Goal: Task Accomplishment & Management: Complete application form

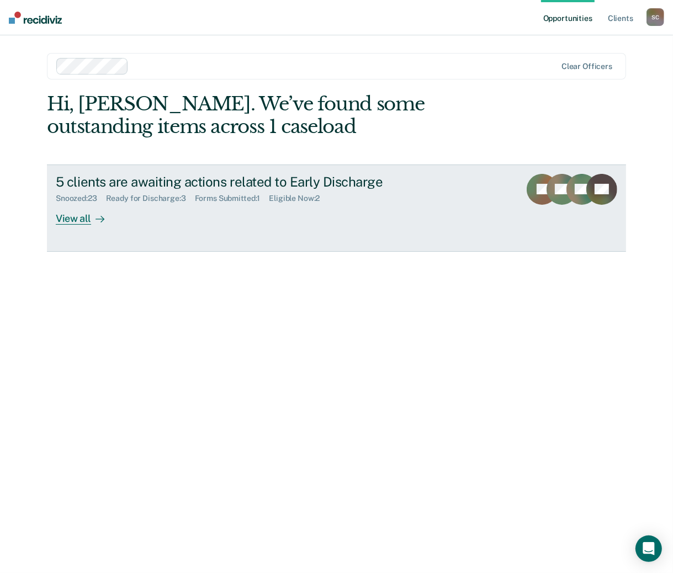
click at [75, 219] on div "View all" at bounding box center [87, 214] width 62 height 22
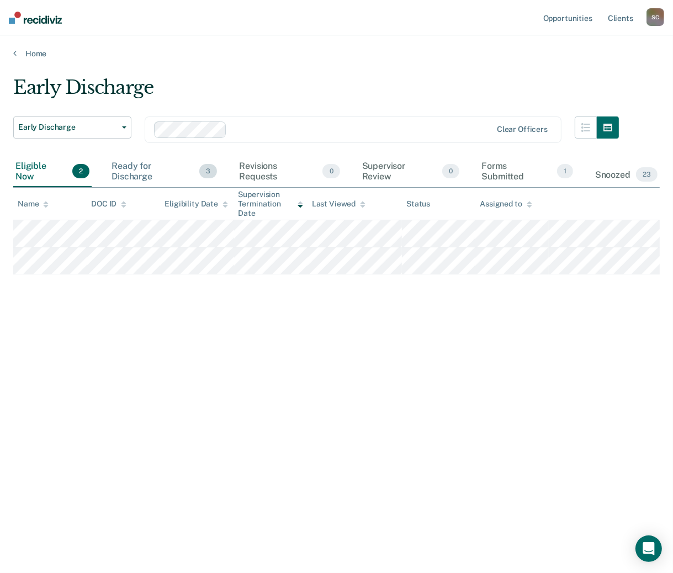
click at [150, 164] on div "Ready for Discharge 3" at bounding box center [164, 171] width 110 height 31
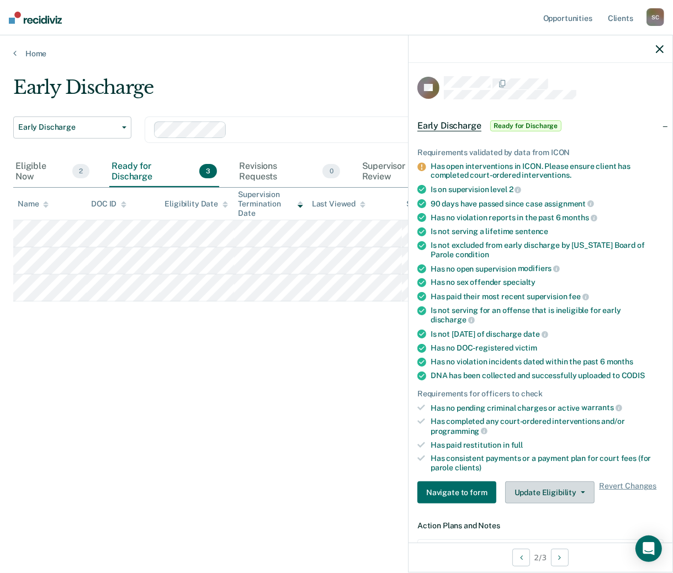
click at [582, 491] on button "Update Eligibility" at bounding box center [549, 492] width 89 height 22
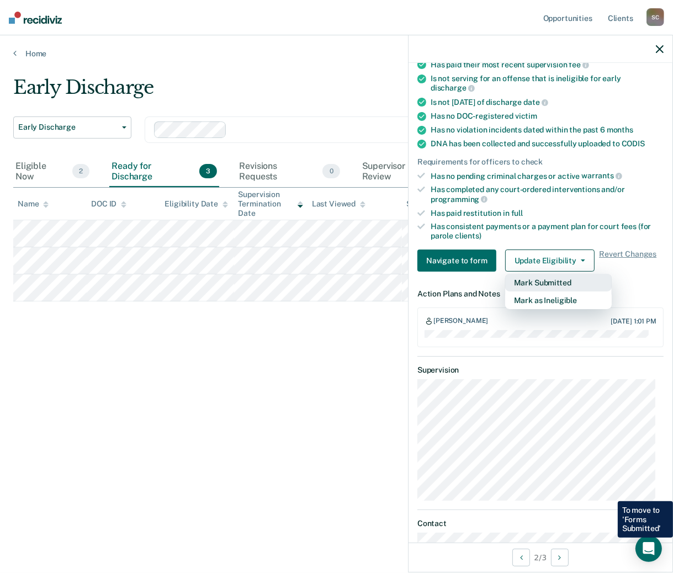
scroll to position [220, 0]
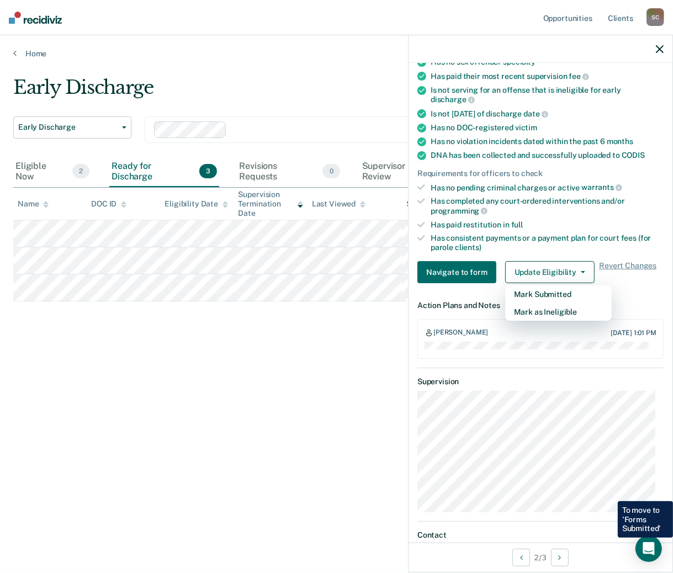
click at [253, 448] on div "Early Discharge Early Discharge Early Discharge Clear officers Eligible Now 2 R…" at bounding box center [336, 283] width 646 height 414
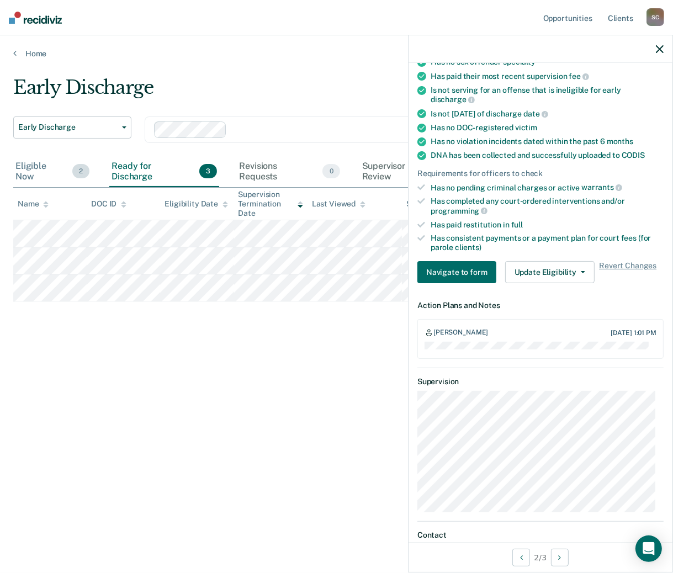
click at [46, 168] on div "Eligible Now 2" at bounding box center [52, 171] width 78 height 31
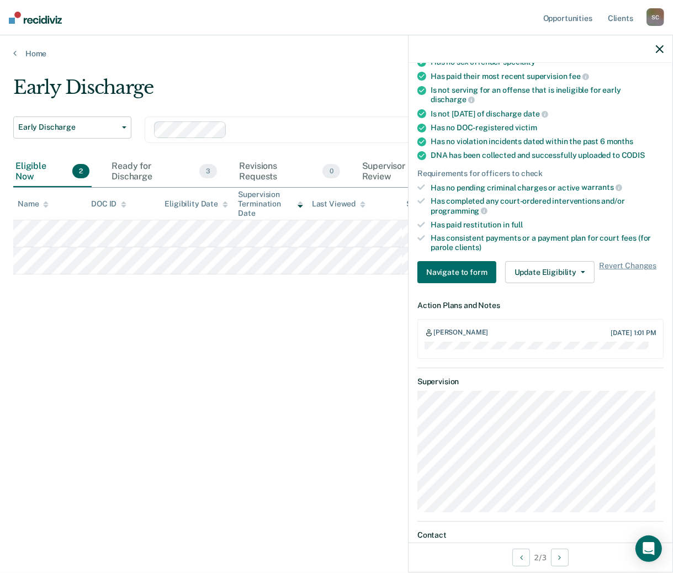
click at [658, 49] on icon "button" at bounding box center [660, 49] width 8 height 8
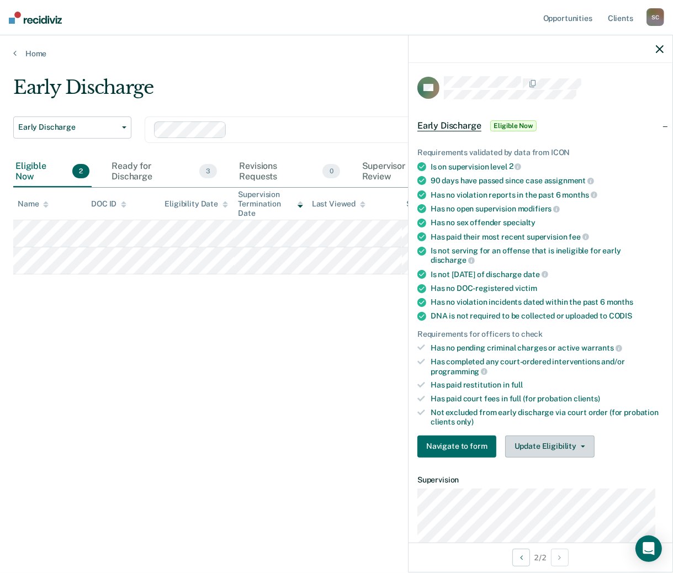
click at [581, 445] on icon "button" at bounding box center [583, 446] width 4 height 2
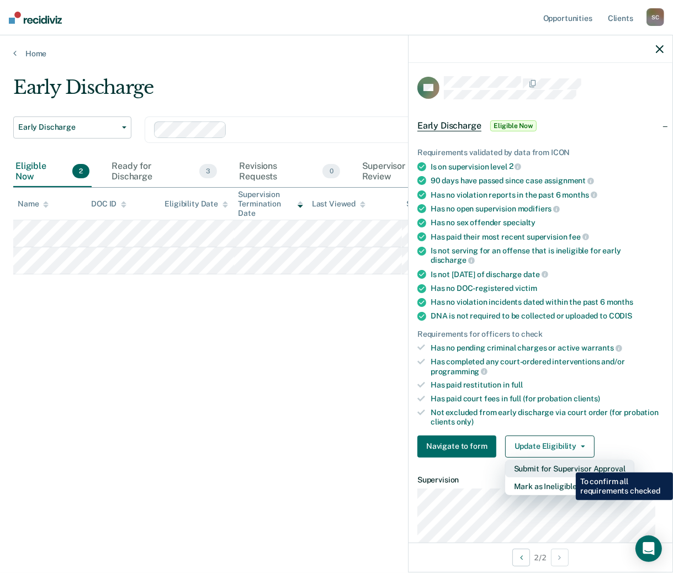
click at [567, 464] on button "Submit for Supervisor Approval" at bounding box center [569, 469] width 129 height 18
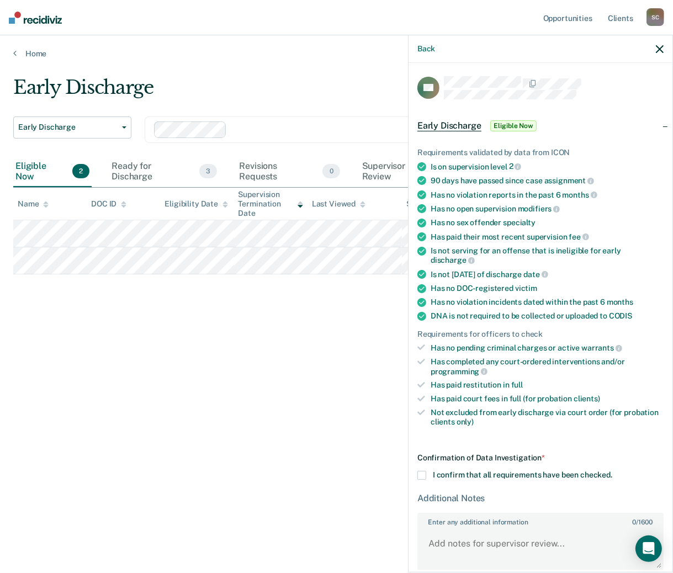
click at [660, 47] on icon "button" at bounding box center [660, 49] width 8 height 8
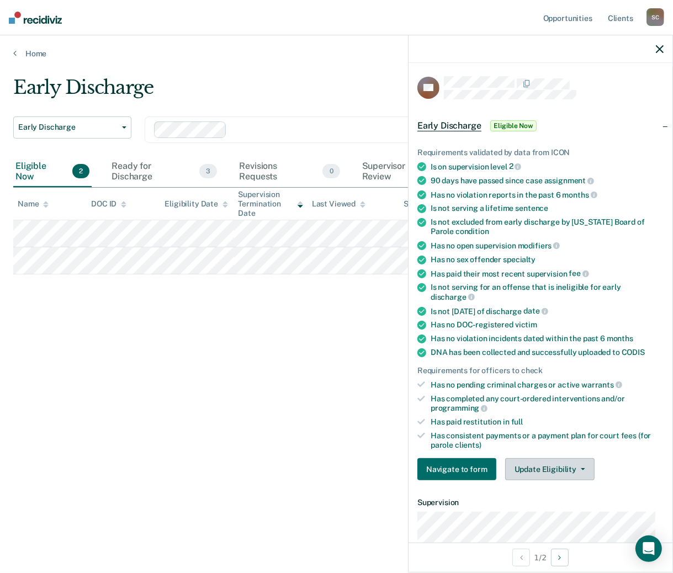
click at [580, 466] on button "Update Eligibility" at bounding box center [549, 469] width 89 height 22
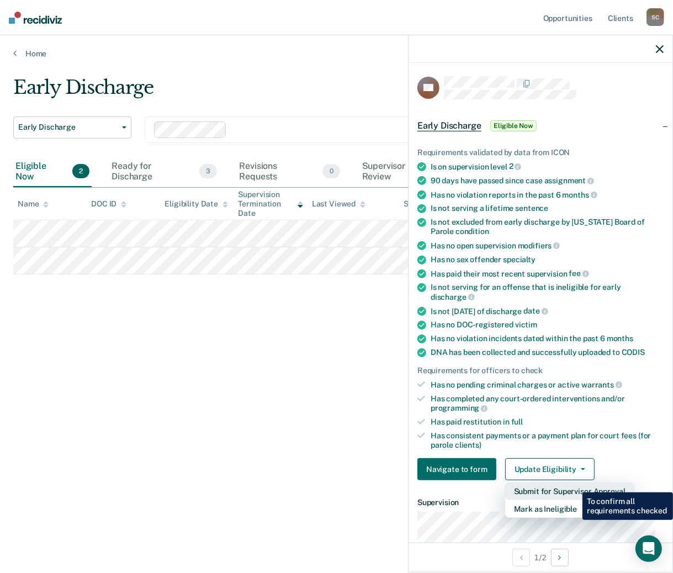
click at [574, 484] on button "Submit for Supervisor Approval" at bounding box center [569, 491] width 129 height 18
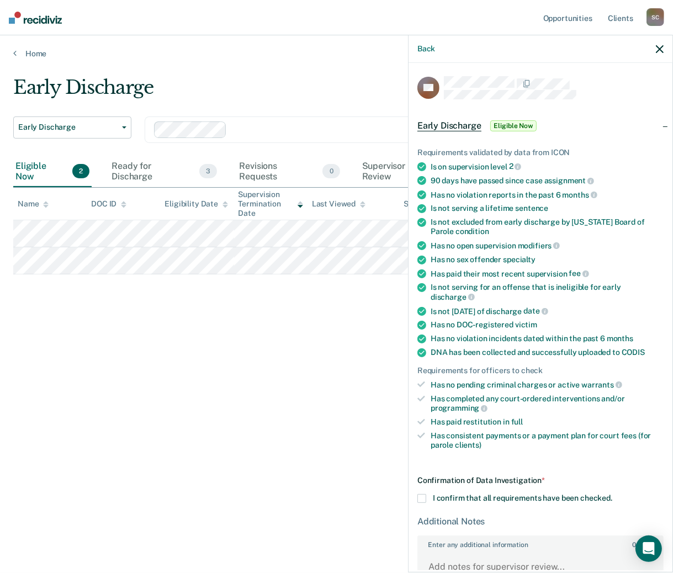
click at [657, 47] on icon "button" at bounding box center [660, 49] width 8 height 8
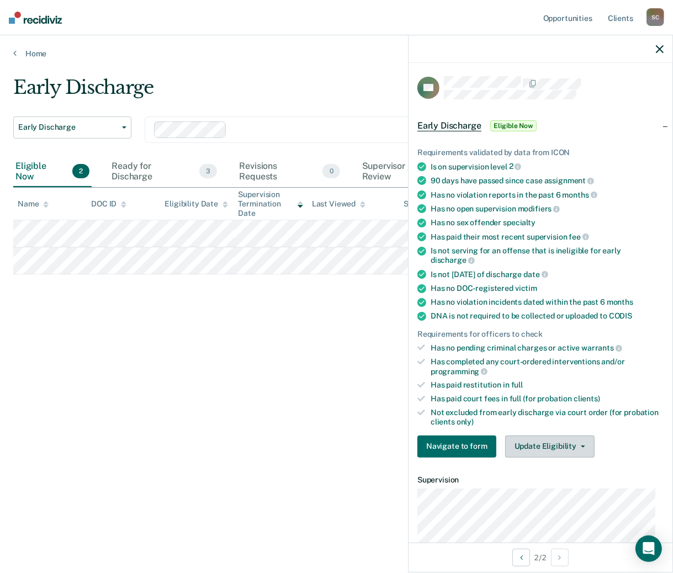
click at [577, 438] on button "Update Eligibility" at bounding box center [549, 446] width 89 height 22
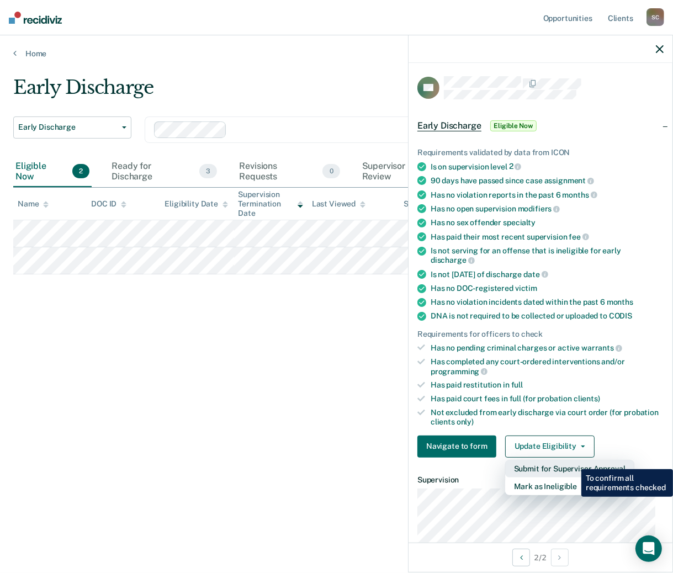
click at [573, 461] on button "Submit for Supervisor Approval" at bounding box center [569, 469] width 129 height 18
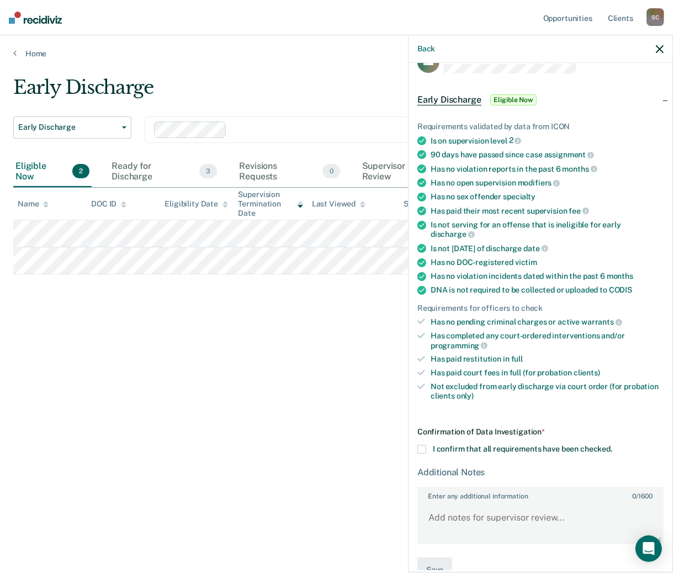
scroll to position [46, 0]
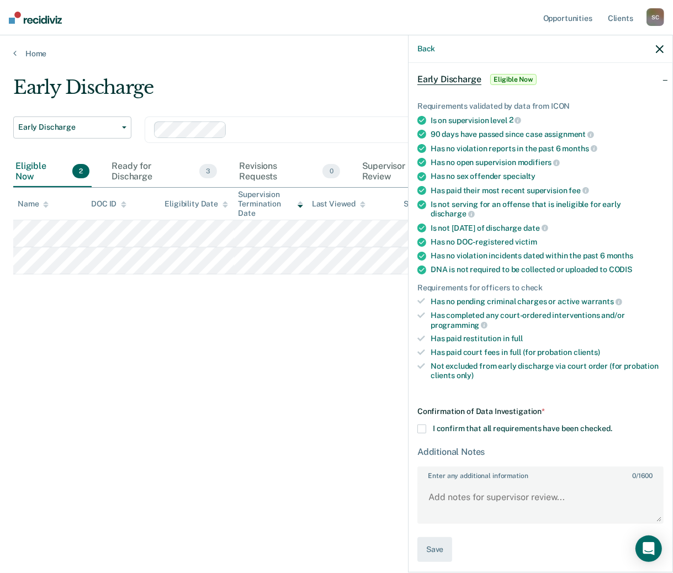
click at [422, 424] on span at bounding box center [421, 428] width 9 height 9
click at [612, 424] on input "I confirm that all requirements have been checked." at bounding box center [612, 424] width 0 height 0
click at [441, 541] on button "Save" at bounding box center [434, 549] width 35 height 25
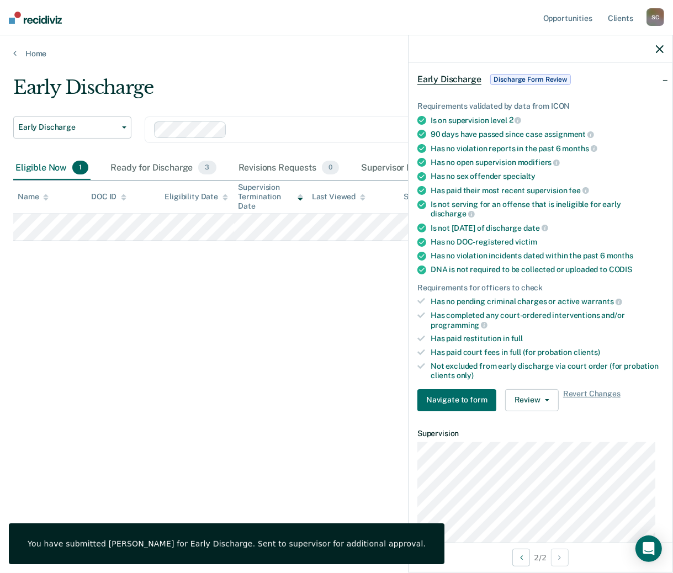
click at [657, 45] on button "button" at bounding box center [660, 48] width 8 height 9
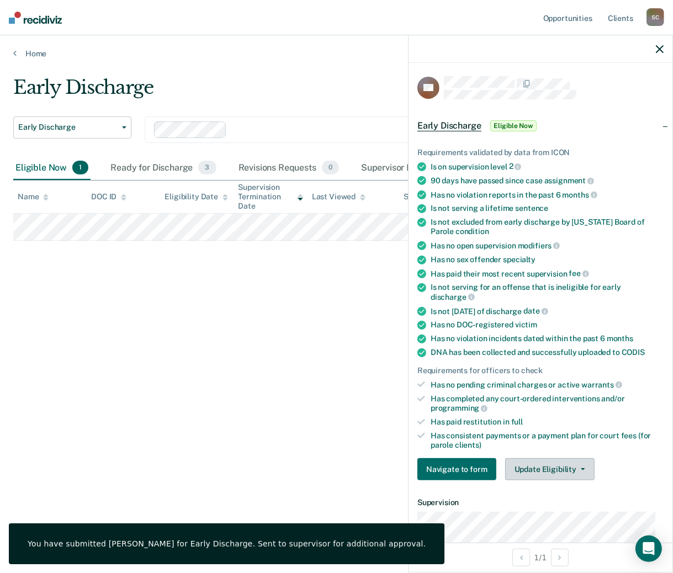
click at [576, 468] on span "button" at bounding box center [580, 469] width 9 height 2
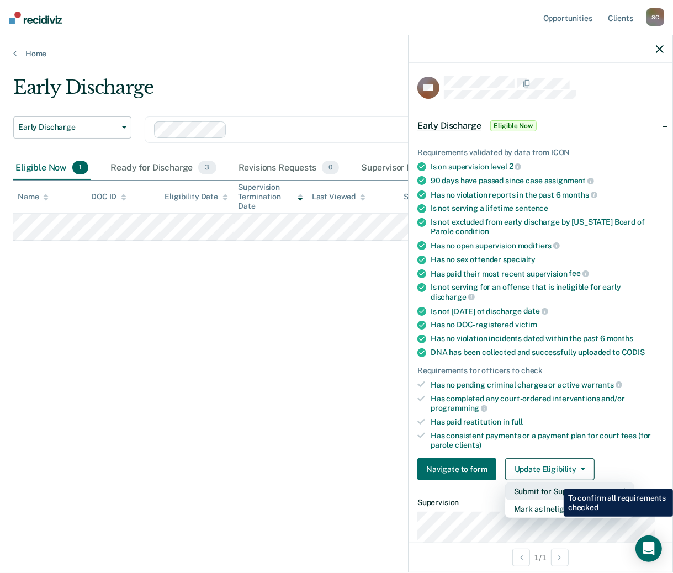
click at [555, 482] on button "Submit for Supervisor Approval" at bounding box center [569, 491] width 129 height 18
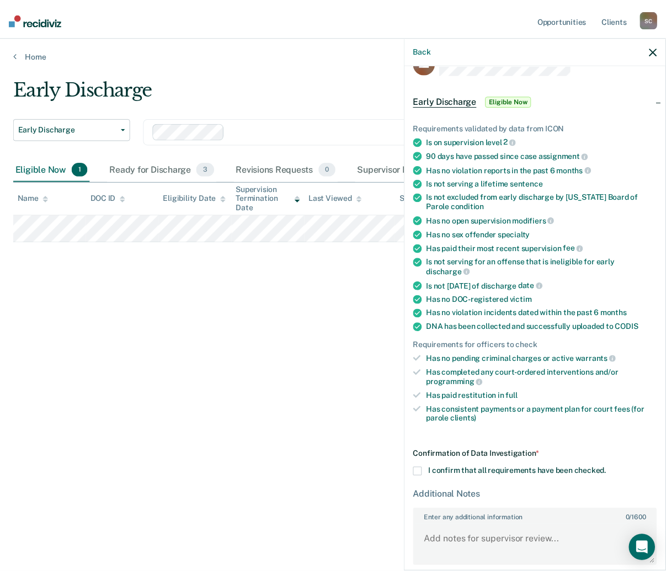
scroll to position [69, 0]
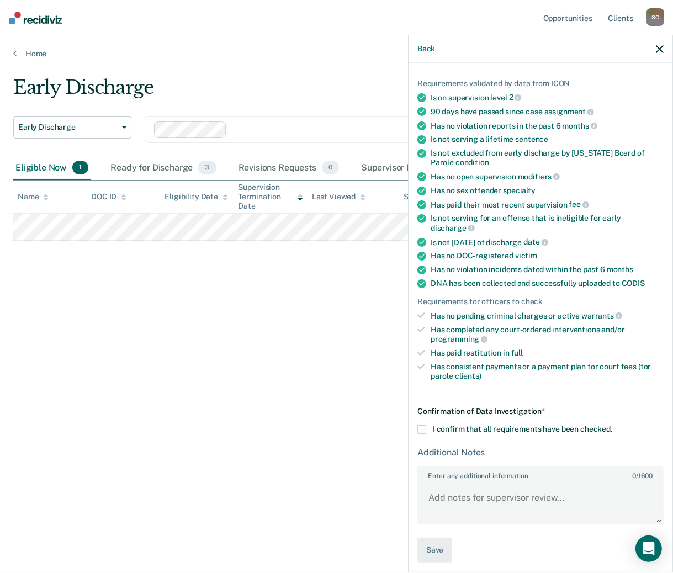
click at [419, 425] on span at bounding box center [421, 429] width 9 height 9
click at [612, 425] on input "I confirm that all requirements have been checked." at bounding box center [612, 425] width 0 height 0
click at [437, 543] on button "Save" at bounding box center [434, 550] width 35 height 25
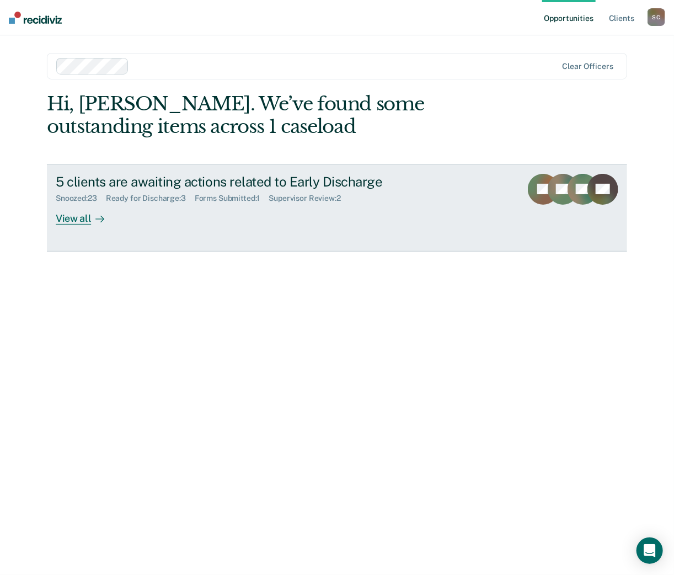
click at [313, 200] on div "Supervisor Review : 2" at bounding box center [309, 198] width 81 height 9
click at [81, 221] on div "View all" at bounding box center [87, 214] width 62 height 22
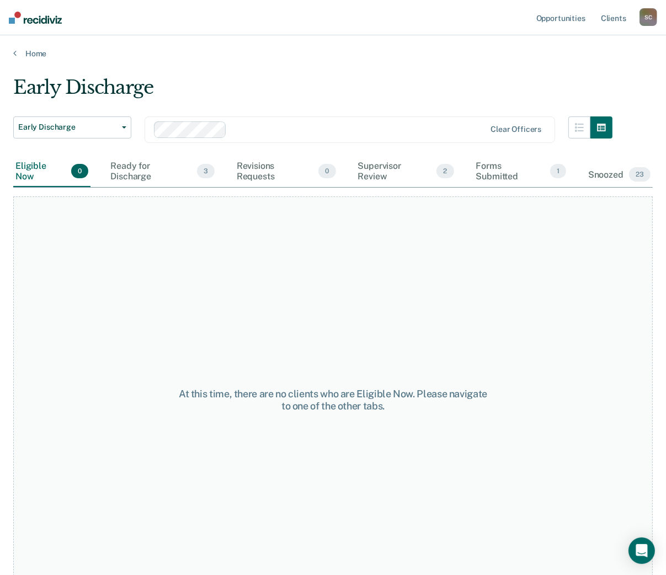
click at [38, 17] on img at bounding box center [35, 18] width 53 height 12
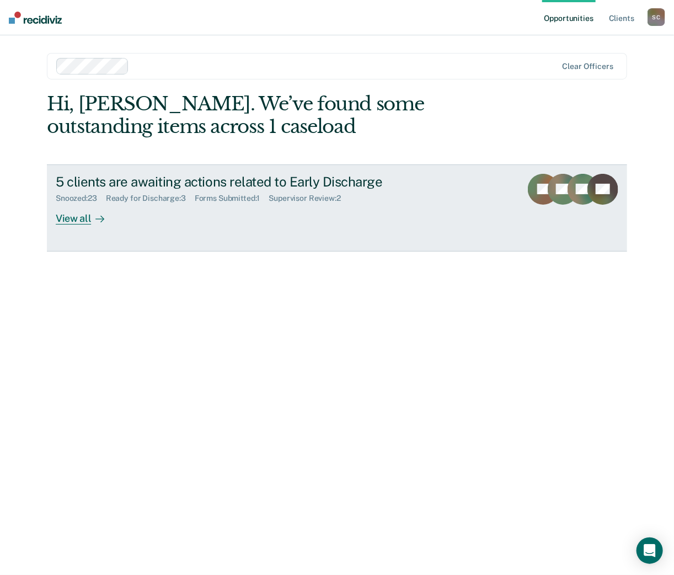
click at [304, 199] on div "Supervisor Review : 2" at bounding box center [309, 198] width 81 height 9
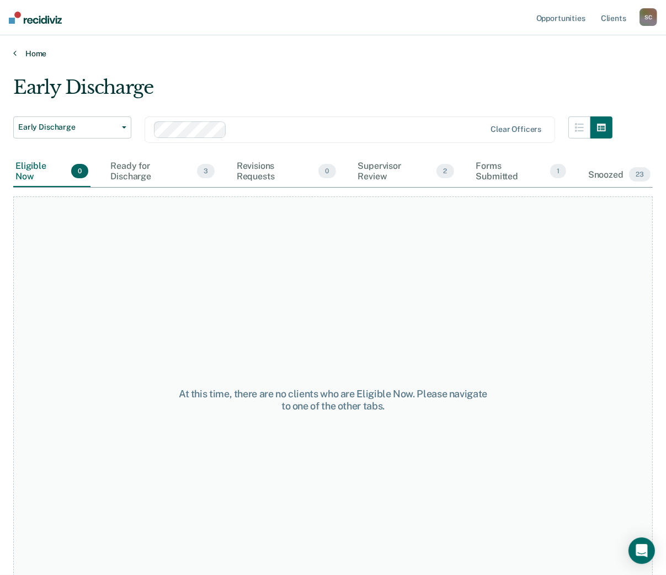
click at [35, 52] on link "Home" at bounding box center [333, 54] width 640 height 10
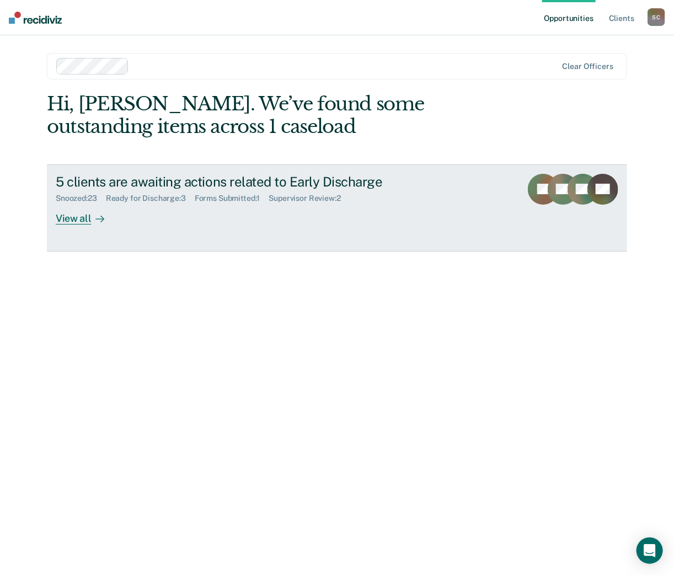
click at [79, 217] on div "View all" at bounding box center [87, 214] width 62 height 22
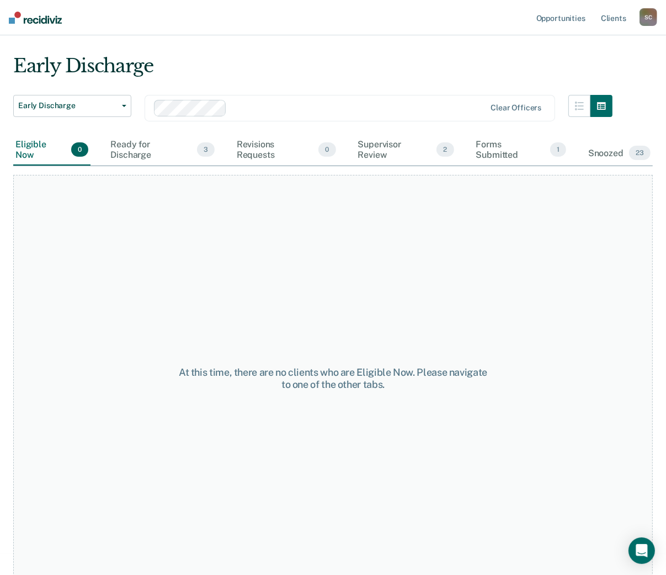
scroll to position [28, 0]
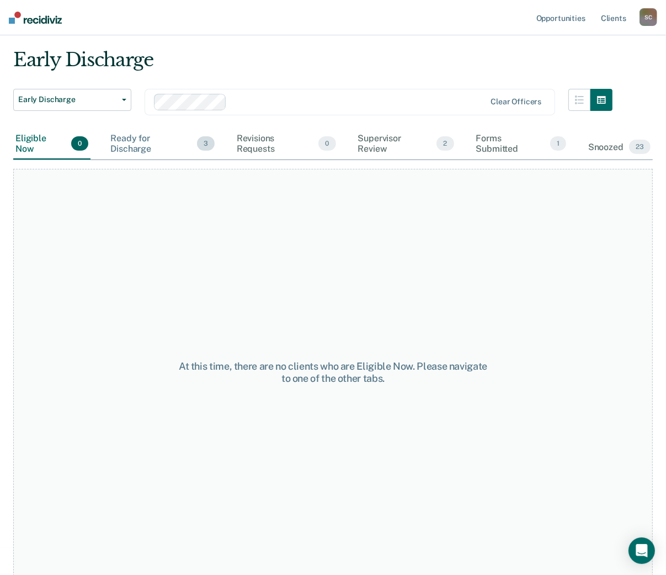
click at [137, 142] on div "Ready for Discharge 3" at bounding box center [162, 144] width 108 height 31
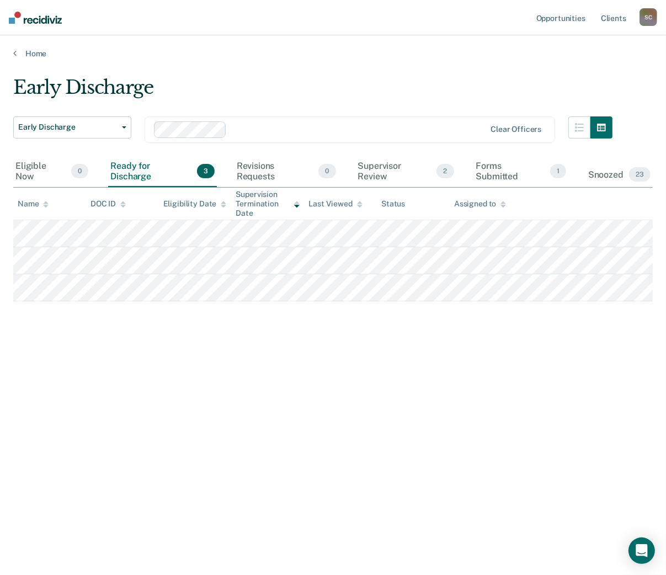
scroll to position [0, 0]
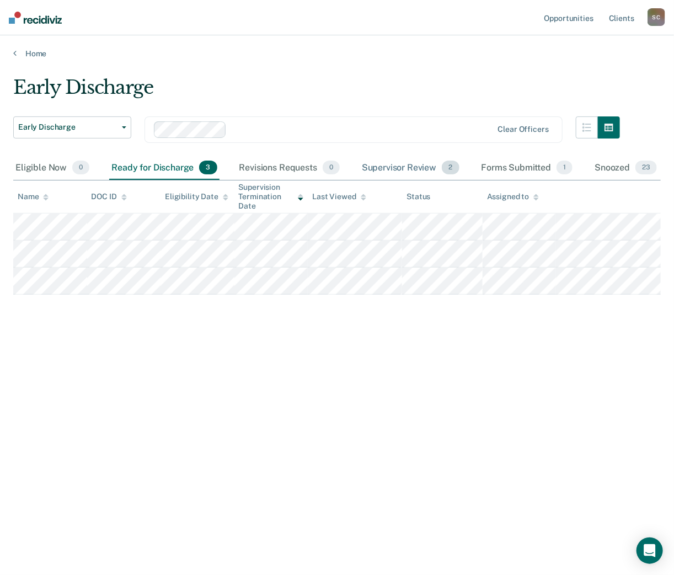
click at [410, 166] on div "Supervisor Review 2" at bounding box center [411, 168] width 102 height 24
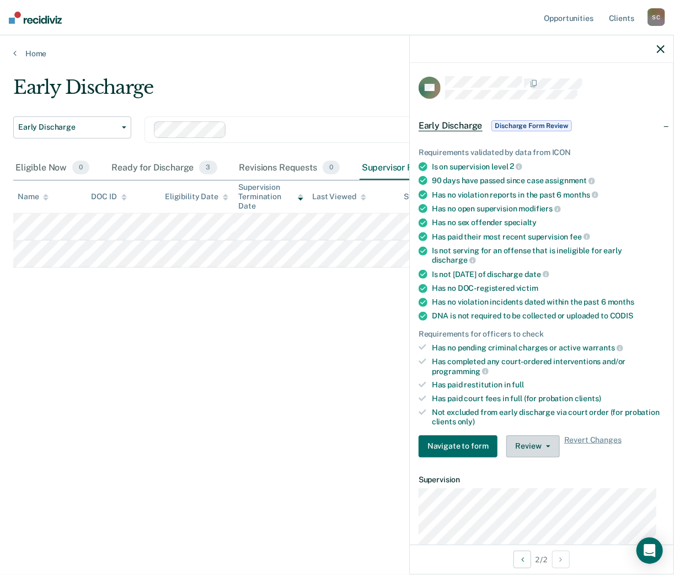
click at [545, 439] on button "Review" at bounding box center [534, 446] width 54 height 22
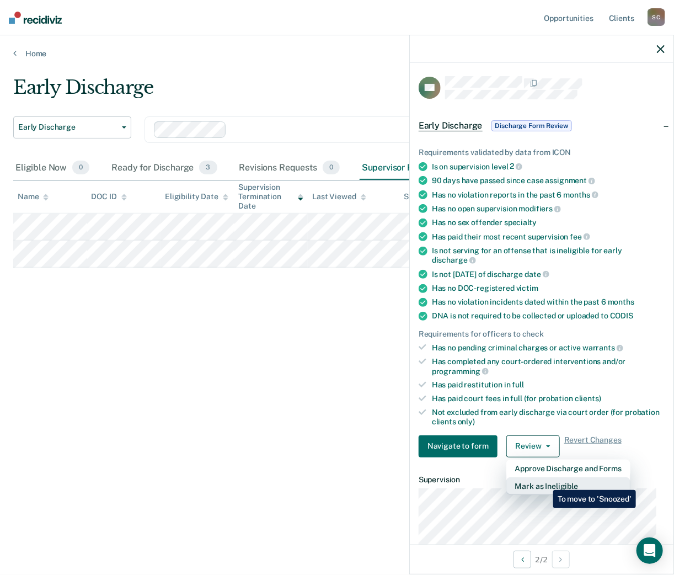
click at [545, 482] on button "Mark as Ineligible" at bounding box center [569, 486] width 124 height 18
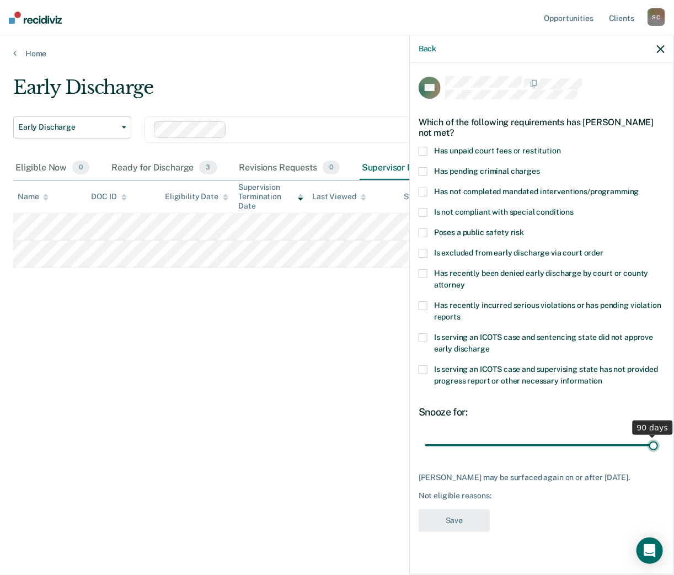
drag, startPoint x: 502, startPoint y: 443, endPoint x: 662, endPoint y: 444, distance: 160.6
click at [658, 444] on input "range" at bounding box center [542, 445] width 233 height 19
click at [424, 272] on span at bounding box center [423, 273] width 9 height 9
click at [465, 281] on input "Has recently been denied early discharge by court or county attorney" at bounding box center [465, 281] width 0 height 0
drag, startPoint x: 482, startPoint y: 442, endPoint x: 678, endPoint y: 442, distance: 195.9
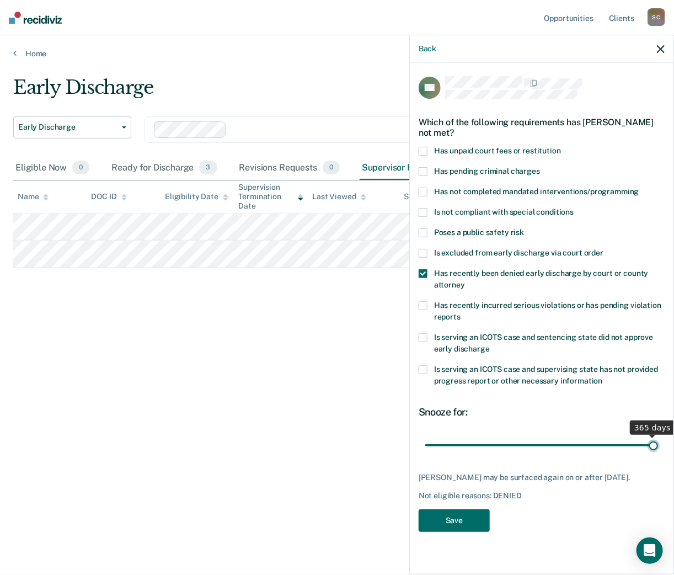
click at [658, 442] on input "range" at bounding box center [542, 445] width 233 height 19
drag, startPoint x: 653, startPoint y: 442, endPoint x: 567, endPoint y: 448, distance: 86.3
type input "223"
click at [567, 448] on input "range" at bounding box center [542, 445] width 233 height 19
click at [459, 519] on button "Save" at bounding box center [454, 520] width 71 height 23
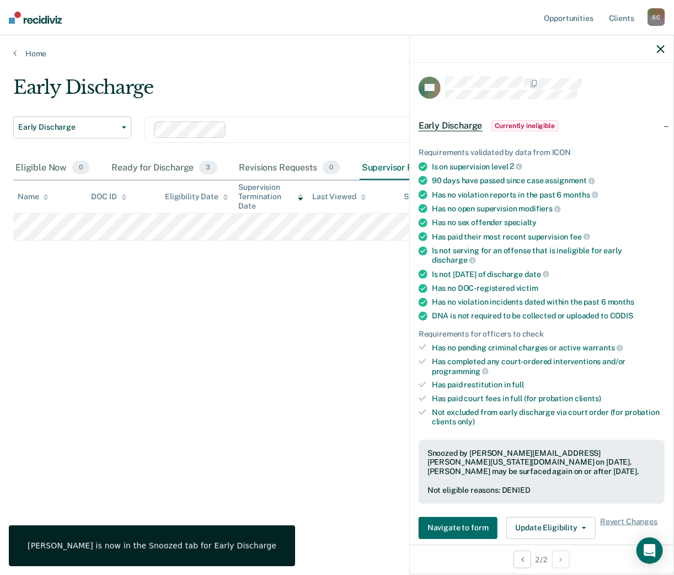
click at [662, 49] on icon "button" at bounding box center [661, 49] width 8 height 8
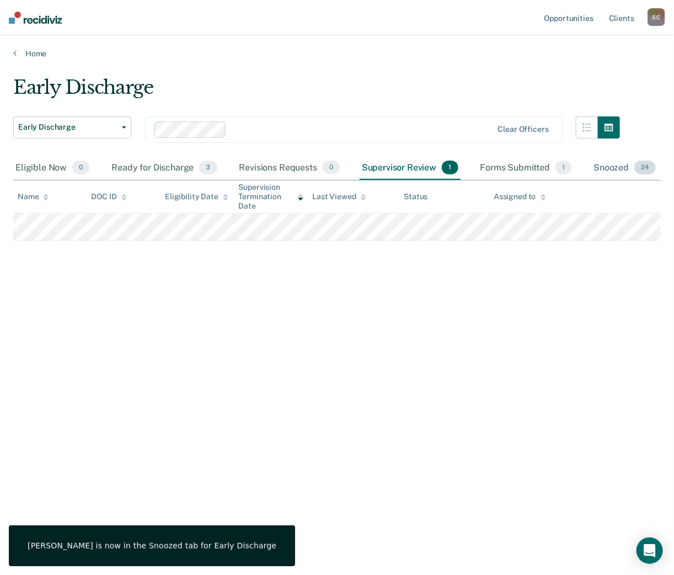
click at [605, 160] on div "Snoozed 24" at bounding box center [625, 168] width 67 height 24
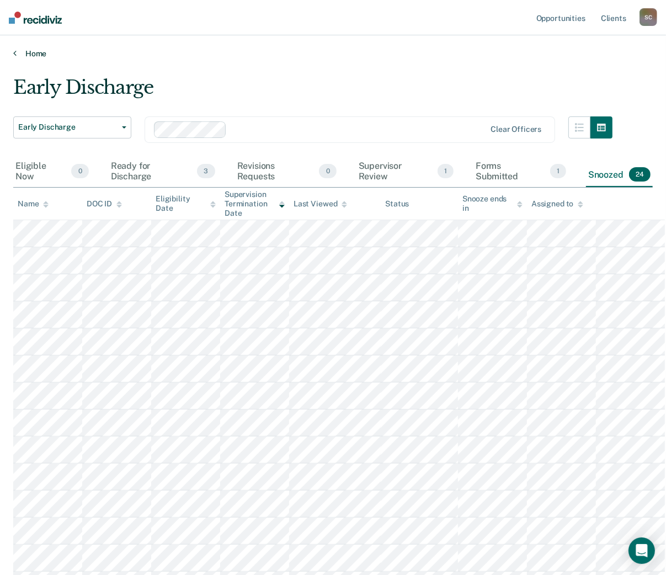
click at [30, 52] on link "Home" at bounding box center [333, 54] width 640 height 10
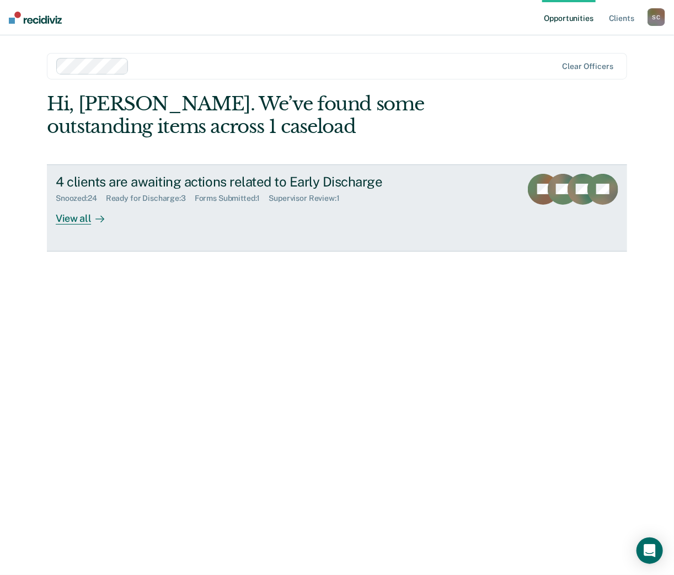
click at [78, 193] on div "Snoozed : 24 Ready for Discharge : 3 Forms Submitted : 1 Supervisor Review : 1" at bounding box center [249, 196] width 387 height 14
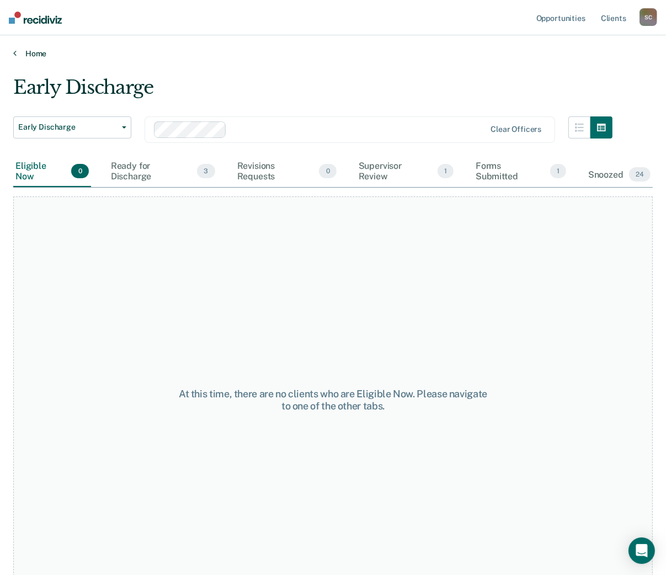
click at [35, 51] on link "Home" at bounding box center [333, 54] width 640 height 10
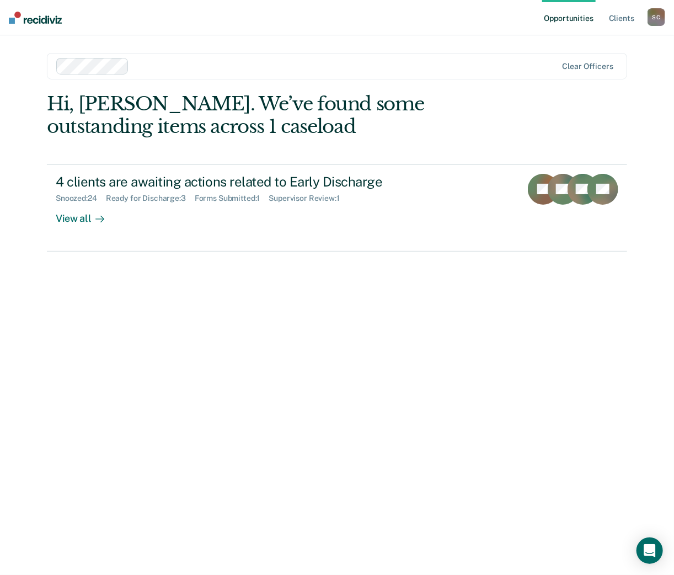
click at [31, 18] on img at bounding box center [35, 18] width 53 height 12
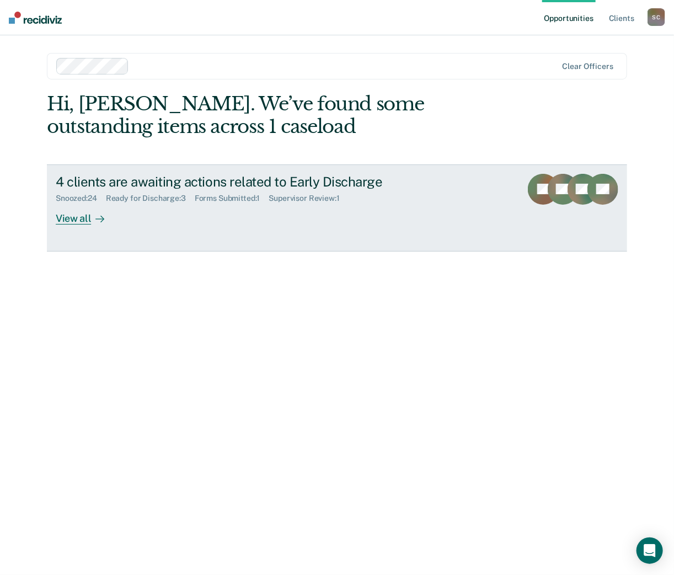
click at [74, 219] on div "View all" at bounding box center [87, 214] width 62 height 22
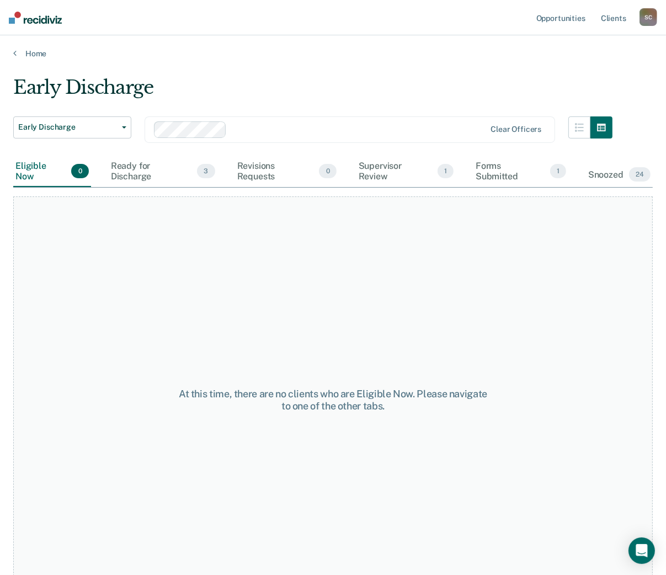
click at [74, 219] on div "At this time, there are no clients who are Eligible Now. Please navigate to one…" at bounding box center [333, 399] width 640 height 407
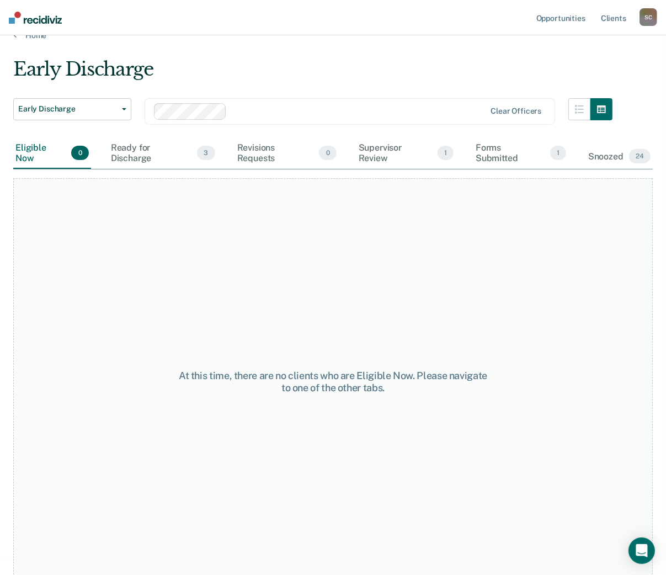
scroll to position [28, 0]
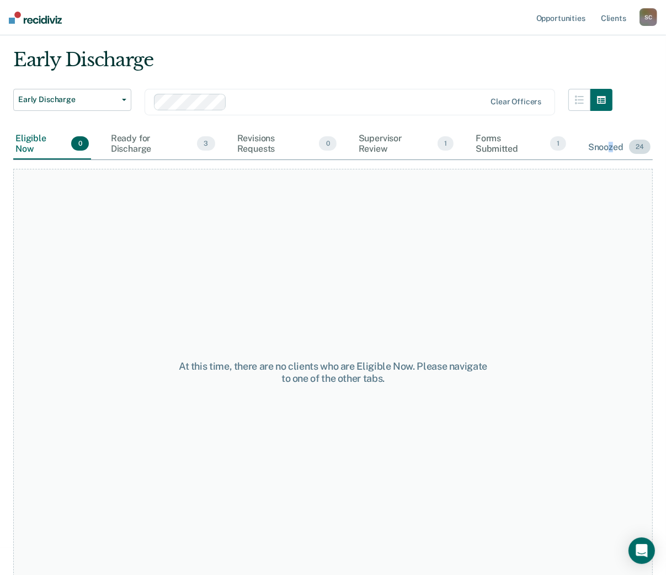
click at [612, 142] on div "Snoozed 24" at bounding box center [619, 147] width 67 height 24
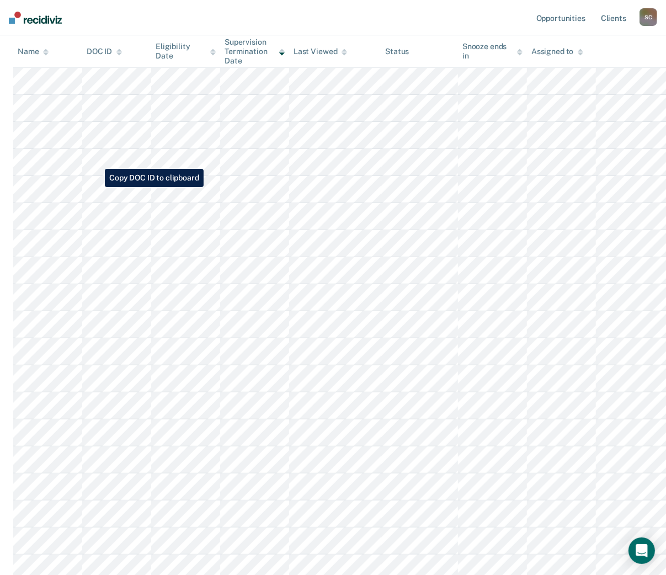
scroll to position [0, 0]
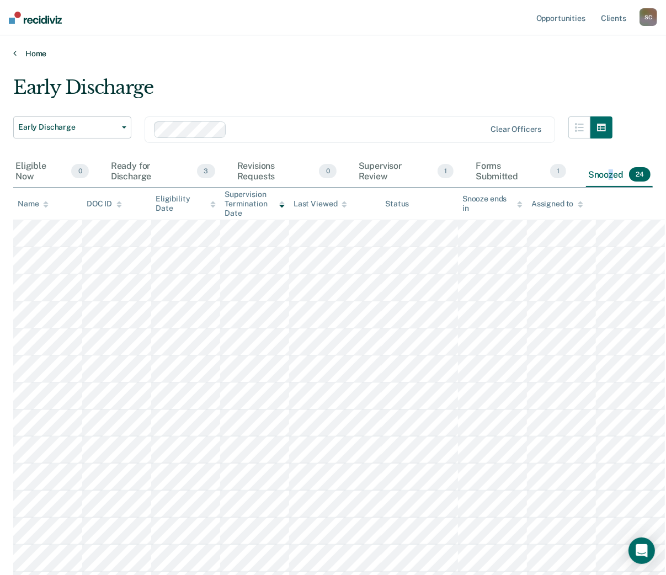
click at [41, 51] on link "Home" at bounding box center [333, 54] width 640 height 10
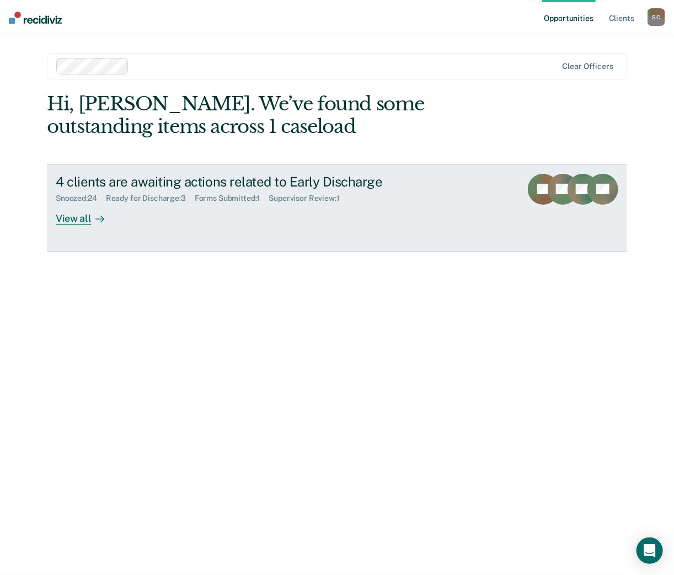
click at [154, 196] on div "Ready for Discharge : 3" at bounding box center [150, 198] width 89 height 9
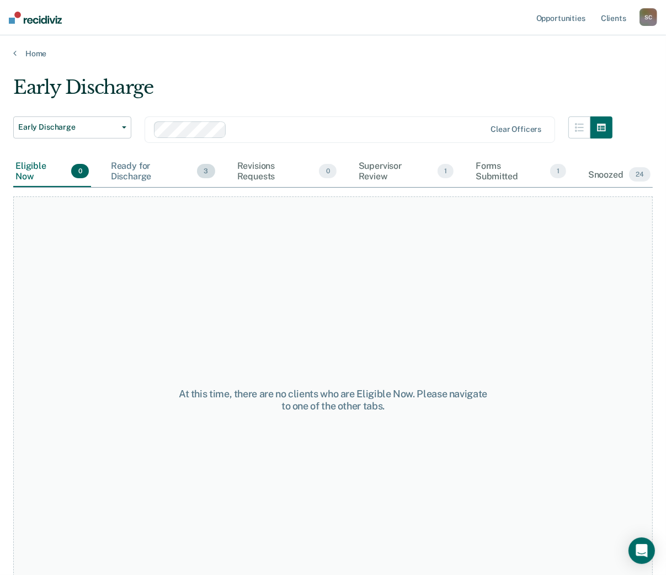
click at [135, 172] on div "Ready for Discharge 3" at bounding box center [163, 171] width 109 height 31
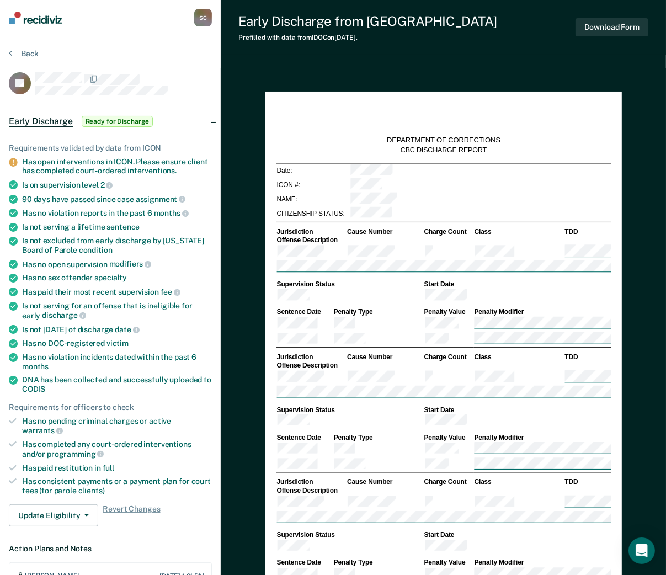
type textarea "x"
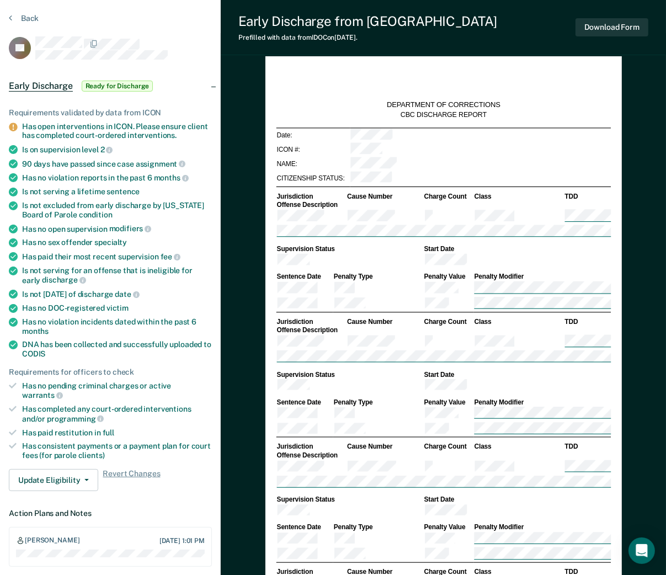
scroll to position [15, 0]
